Goal: Find contact information: Find contact information

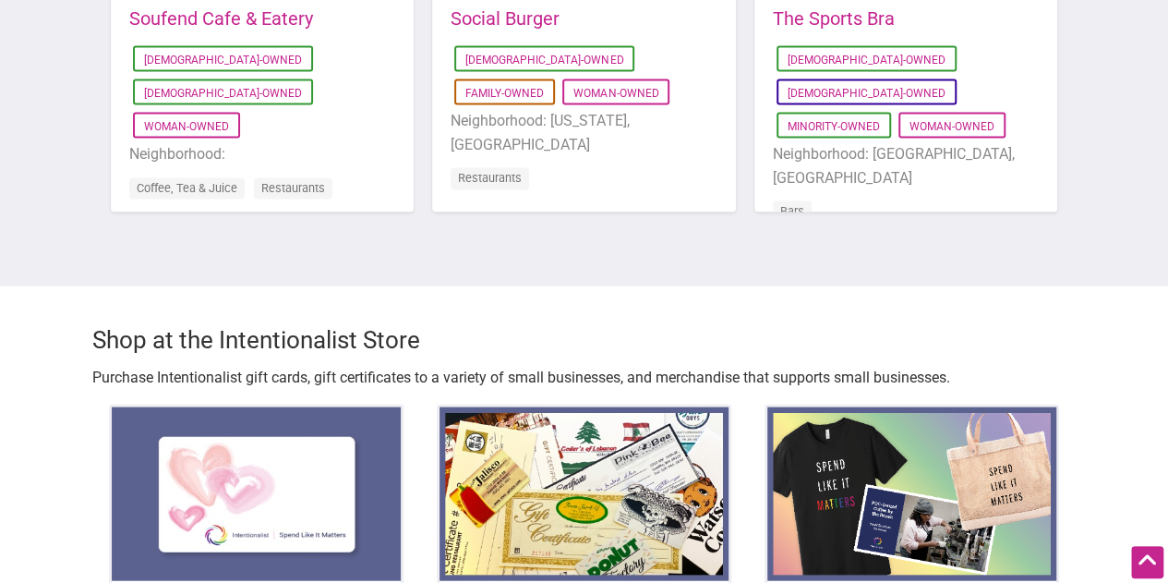
scroll to position [3582, 0]
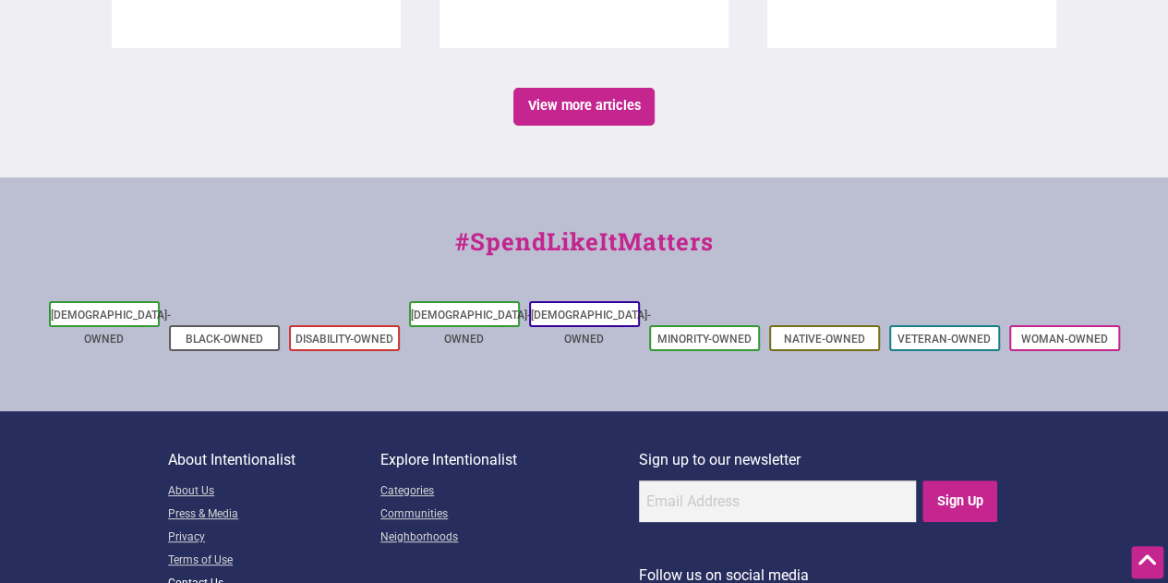
click at [217, 573] on link "Contact Us" at bounding box center [274, 584] width 212 height 23
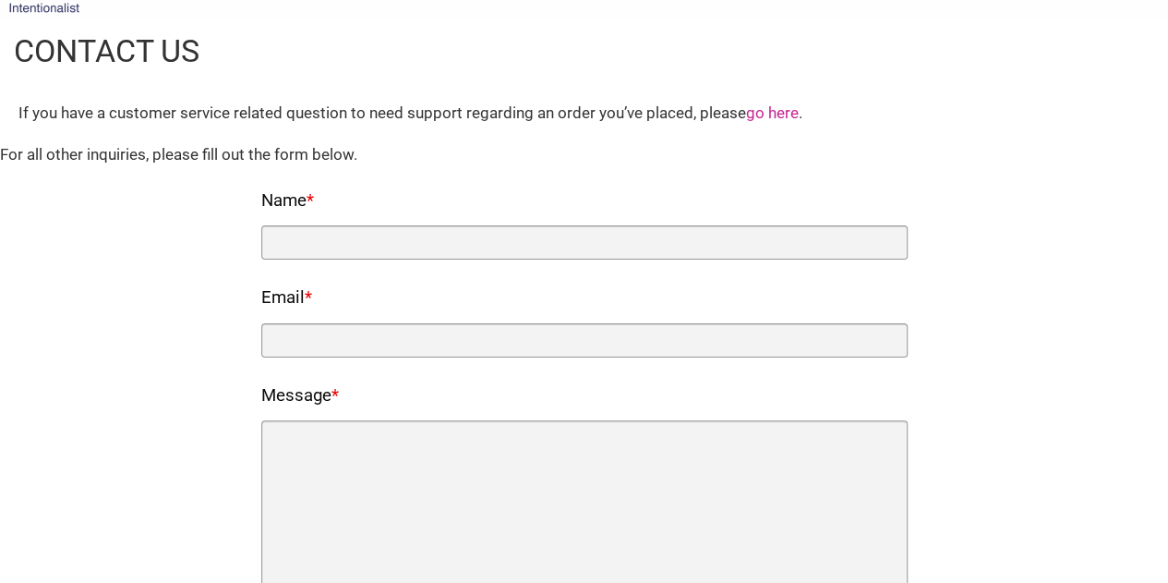
scroll to position [53, 0]
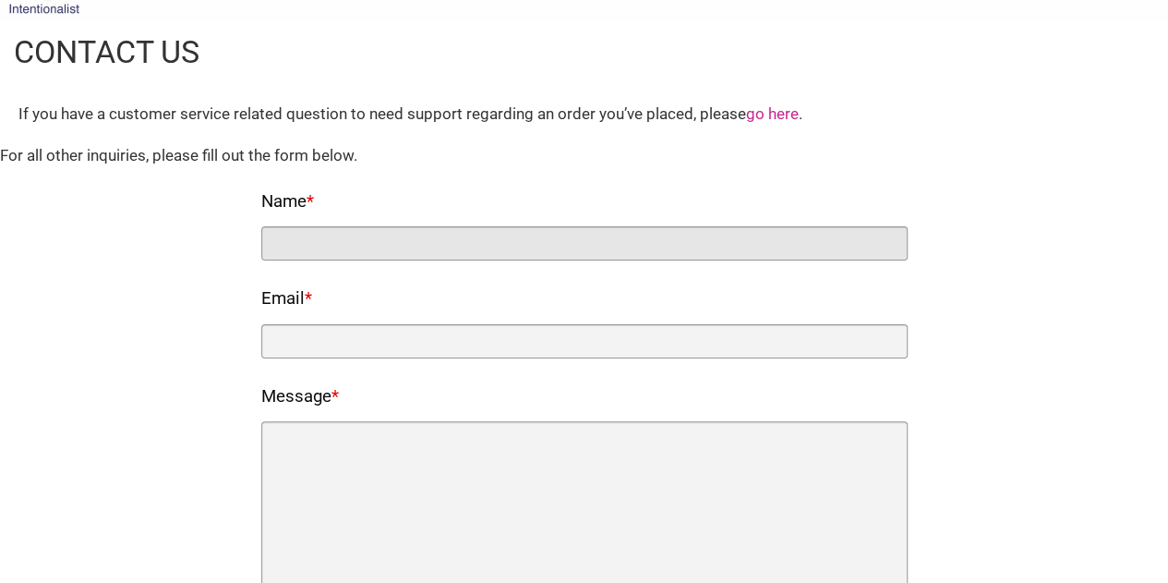
click at [321, 243] on input "Name *" at bounding box center [584, 243] width 646 height 34
type input "Emme Collins"
